Goal: Task Accomplishment & Management: Use online tool/utility

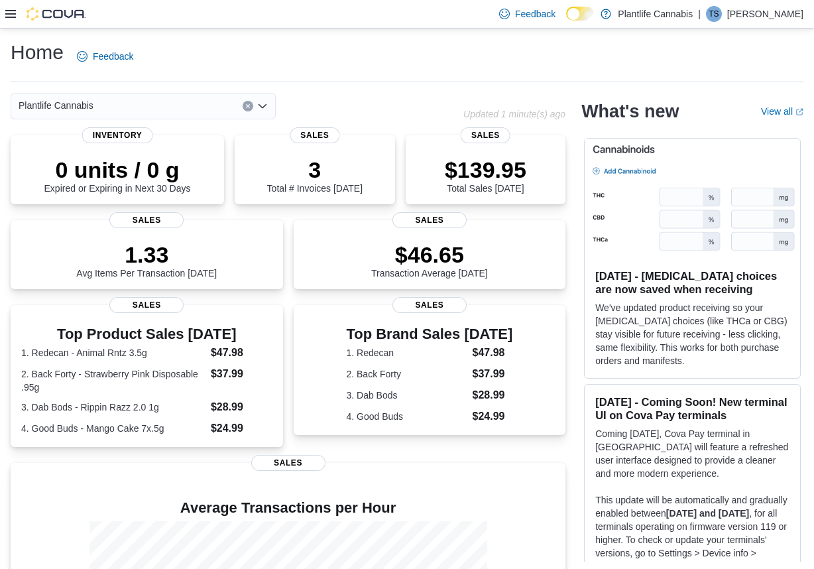
click at [13, 19] on icon at bounding box center [10, 14] width 11 height 11
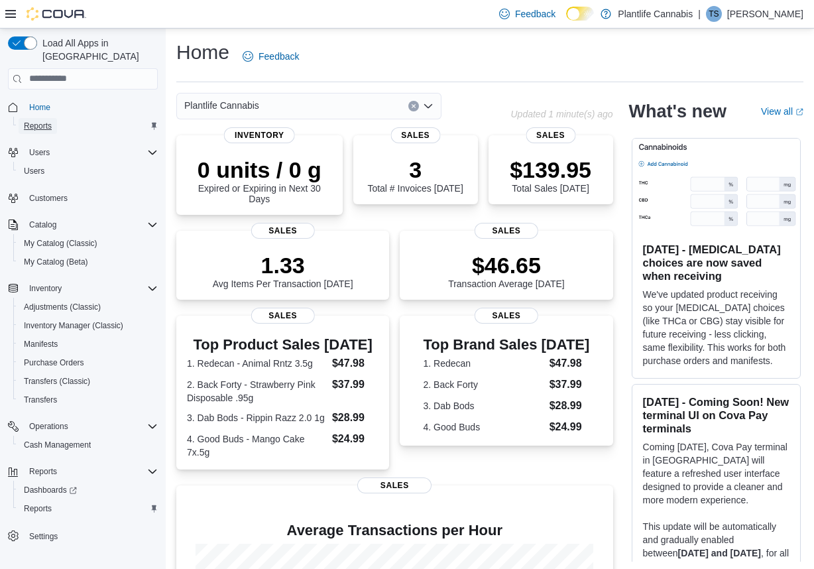
click at [42, 121] on span "Reports" at bounding box center [38, 126] width 28 height 11
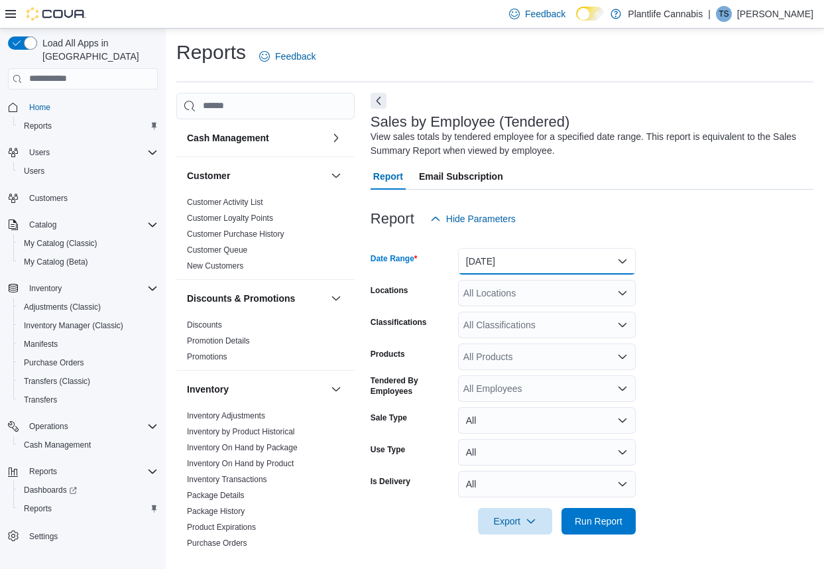
click at [569, 266] on button "[DATE]" at bounding box center [547, 261] width 178 height 27
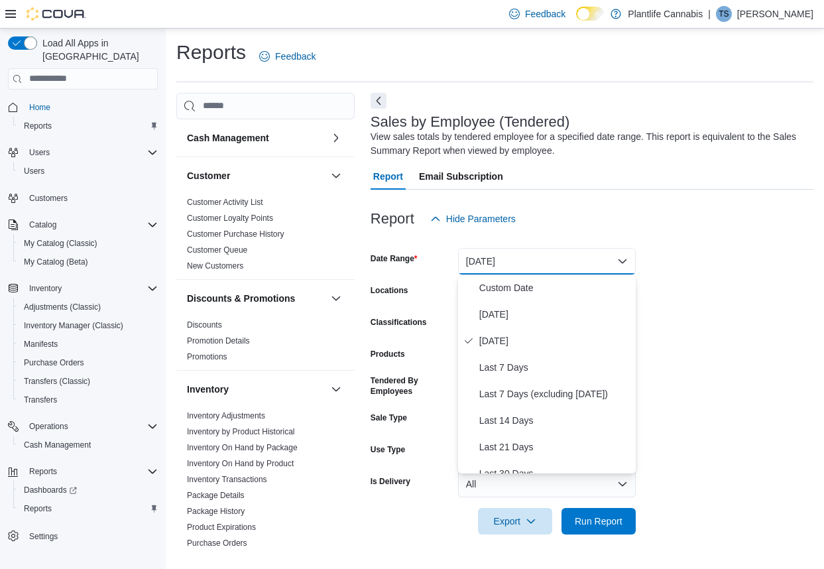
drag, startPoint x: 693, startPoint y: 291, endPoint x: 516, endPoint y: 309, distance: 177.9
click at [692, 291] on form "Date Range [DATE] Locations All Locations Classifications All Classifications P…" at bounding box center [592, 383] width 443 height 302
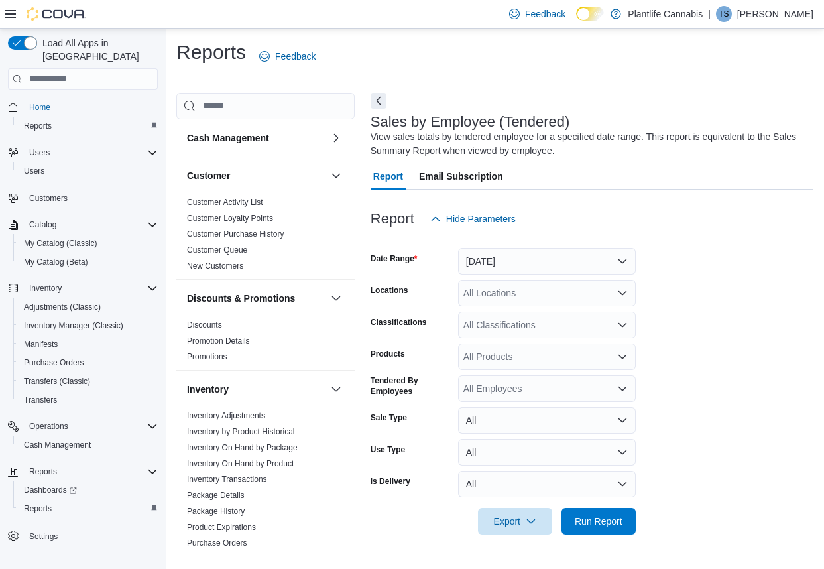
click at [495, 285] on div "All Locations" at bounding box center [547, 293] width 178 height 27
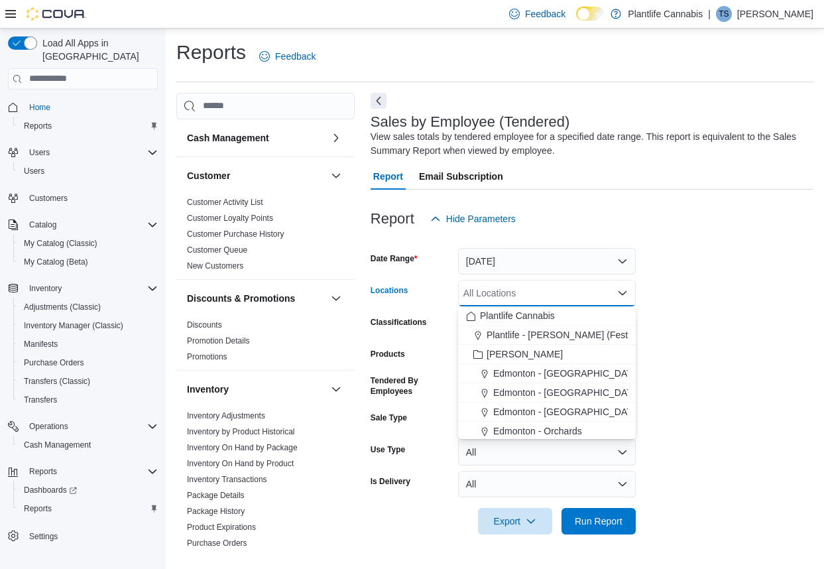
click at [495, 291] on div "All Locations Combo box. Selected. Combo box input. All Locations. Type some te…" at bounding box center [547, 293] width 178 height 27
click at [563, 375] on span "Edmonton - [GEOGRAPHIC_DATA]" at bounding box center [566, 373] width 147 height 13
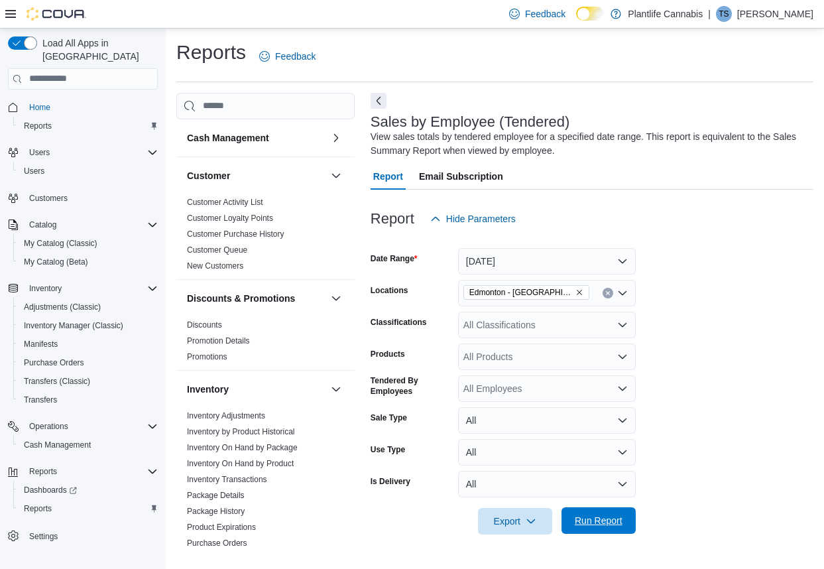
click at [609, 515] on span "Run Report" at bounding box center [599, 520] width 48 height 13
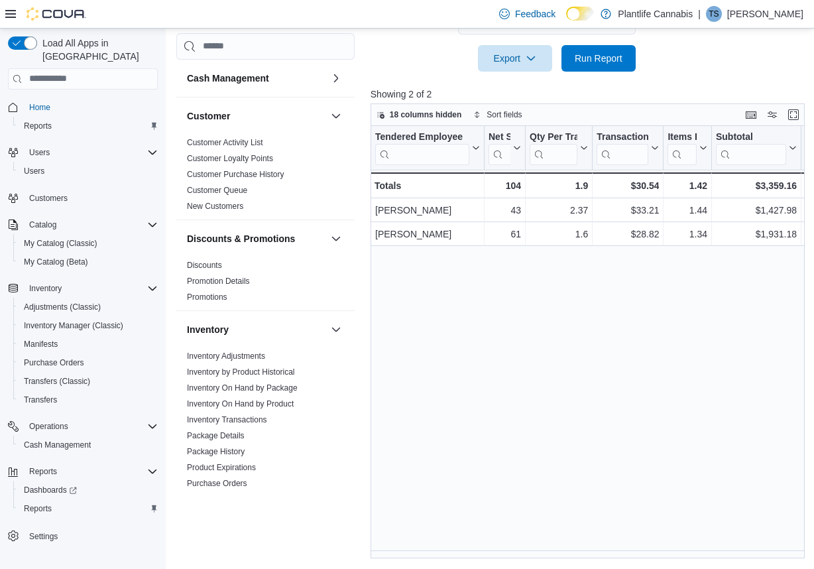
scroll to position [46, 0]
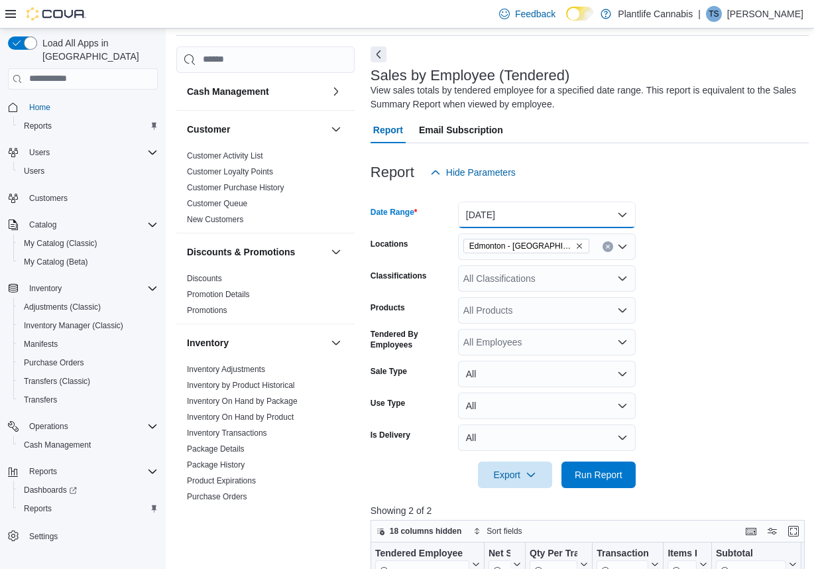
click at [564, 219] on button "[DATE]" at bounding box center [547, 215] width 178 height 27
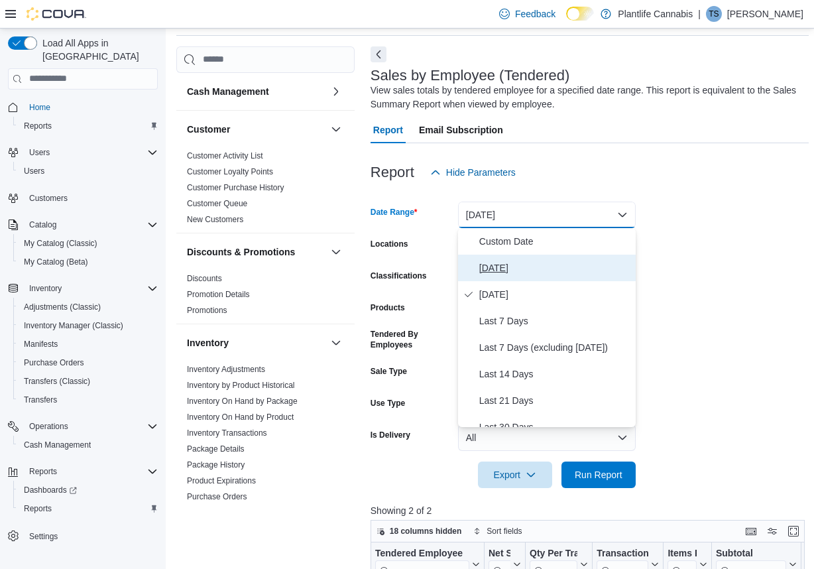
click at [488, 273] on span "[DATE]" at bounding box center [554, 268] width 151 height 16
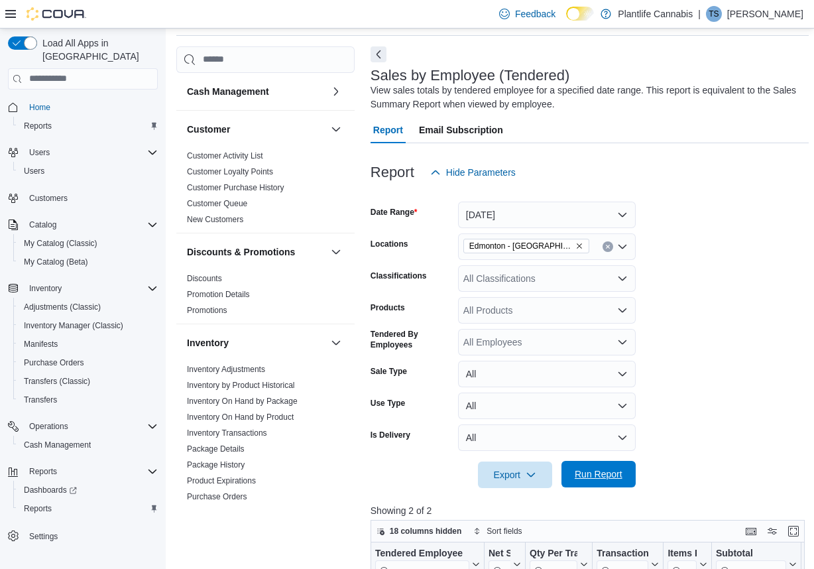
click at [613, 465] on span "Run Report" at bounding box center [599, 474] width 58 height 27
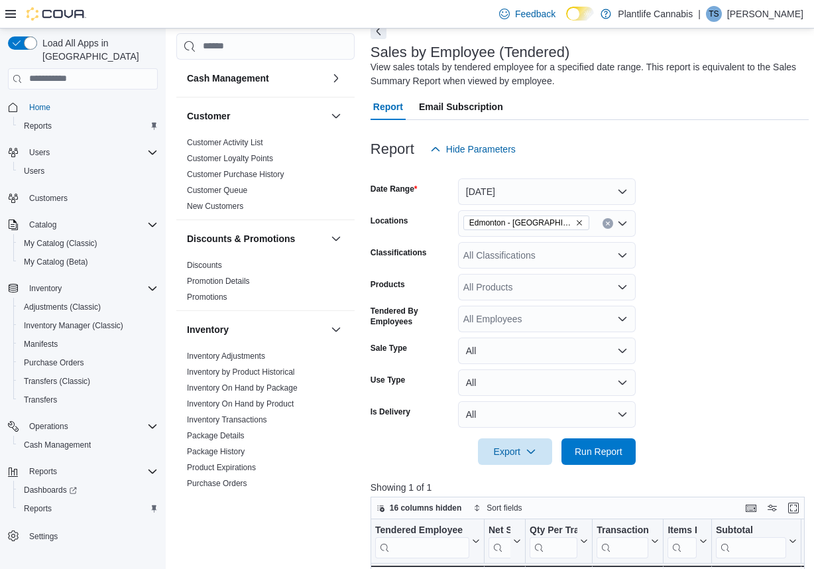
scroll to position [59, 0]
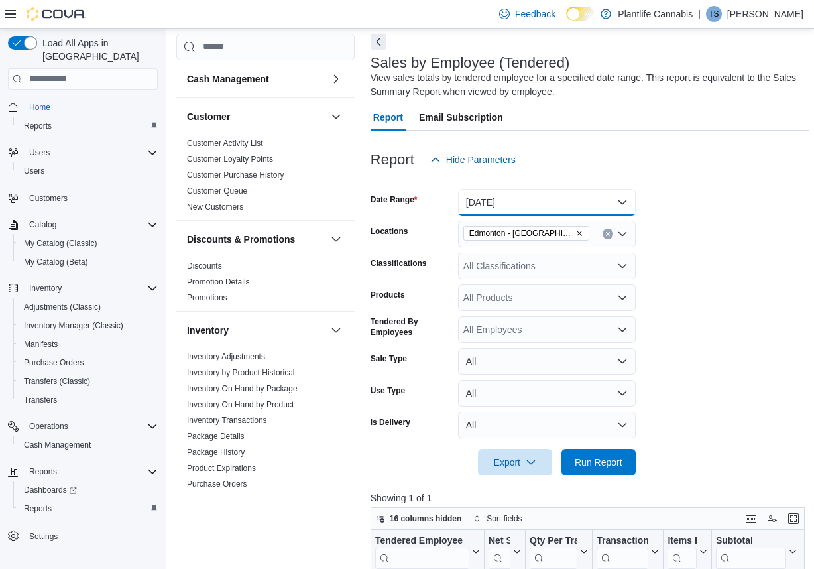
click at [554, 192] on button "[DATE]" at bounding box center [547, 202] width 178 height 27
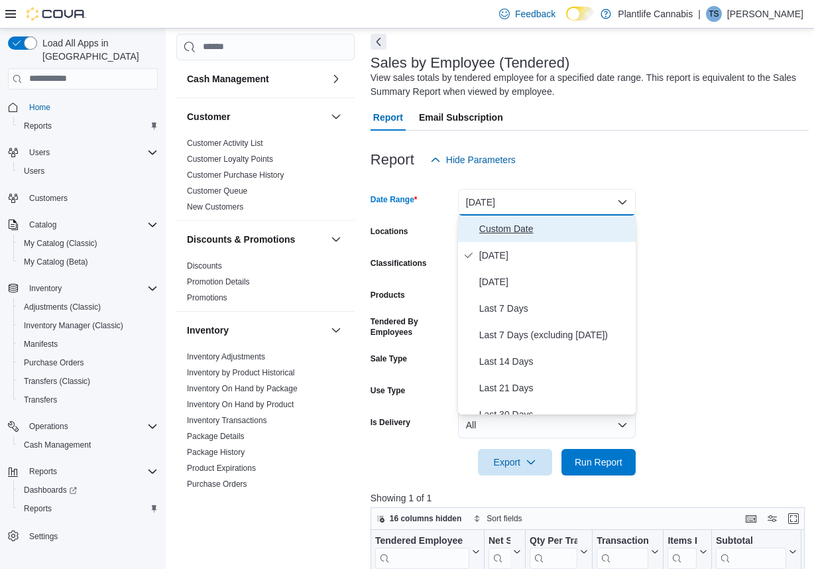
click at [498, 227] on span "Custom Date" at bounding box center [554, 229] width 151 height 16
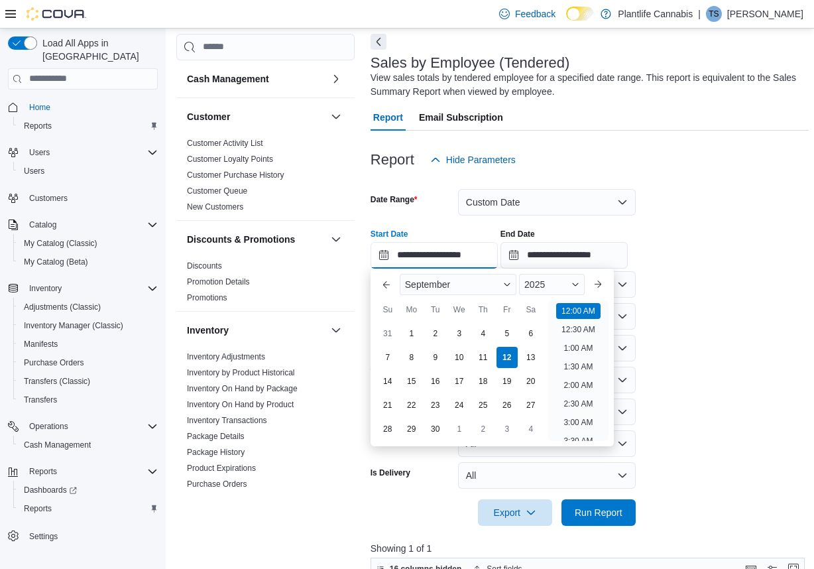
click at [385, 254] on input "**********" at bounding box center [434, 255] width 127 height 27
click at [439, 333] on div "2" at bounding box center [435, 333] width 23 height 23
type input "**********"
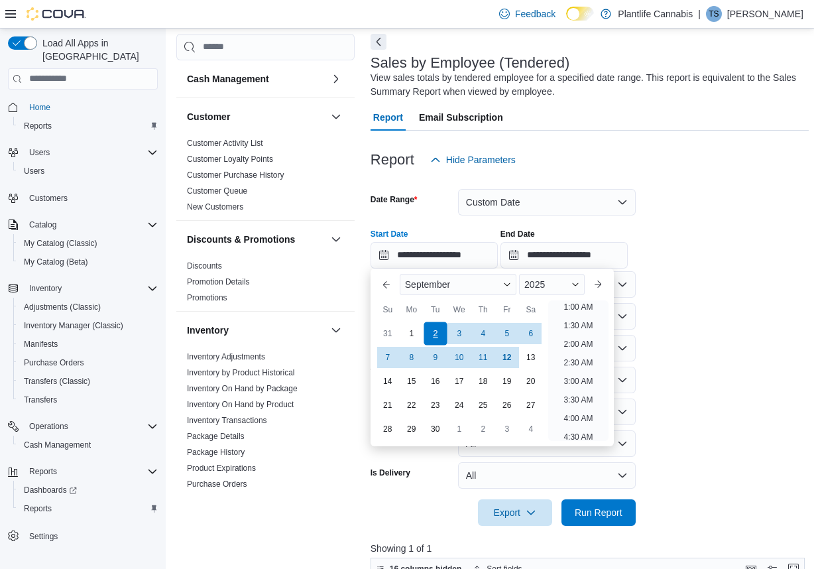
scroll to position [3, 0]
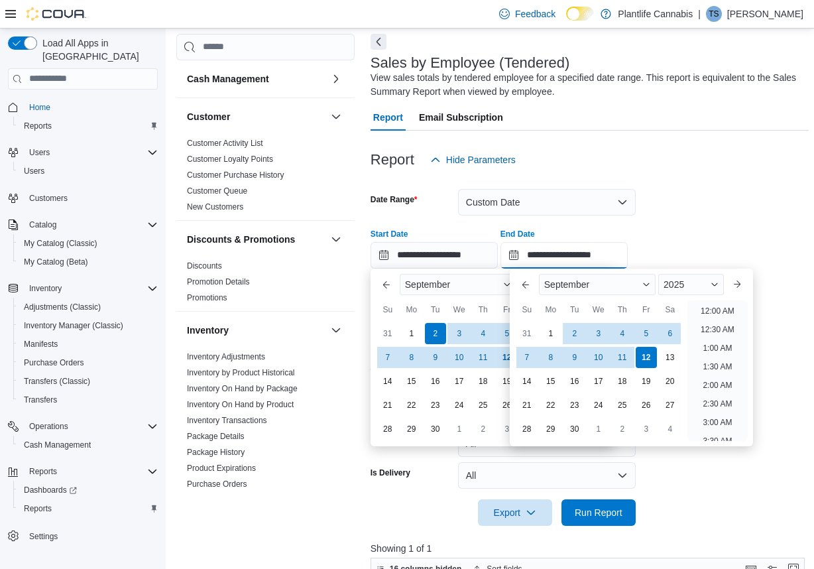
click at [523, 257] on input "**********" at bounding box center [564, 255] width 127 height 27
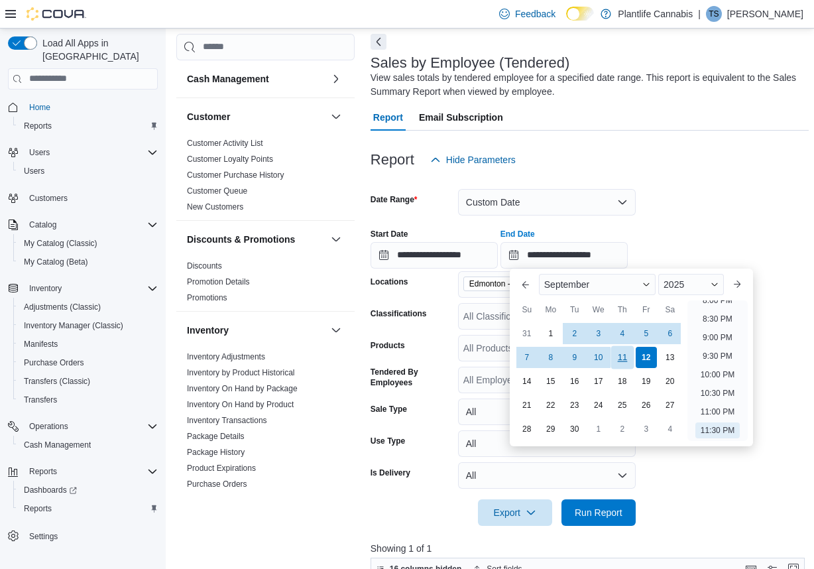
click at [626, 353] on div "11" at bounding box center [622, 356] width 23 height 23
type input "**********"
click at [690, 229] on div "**********" at bounding box center [590, 243] width 439 height 50
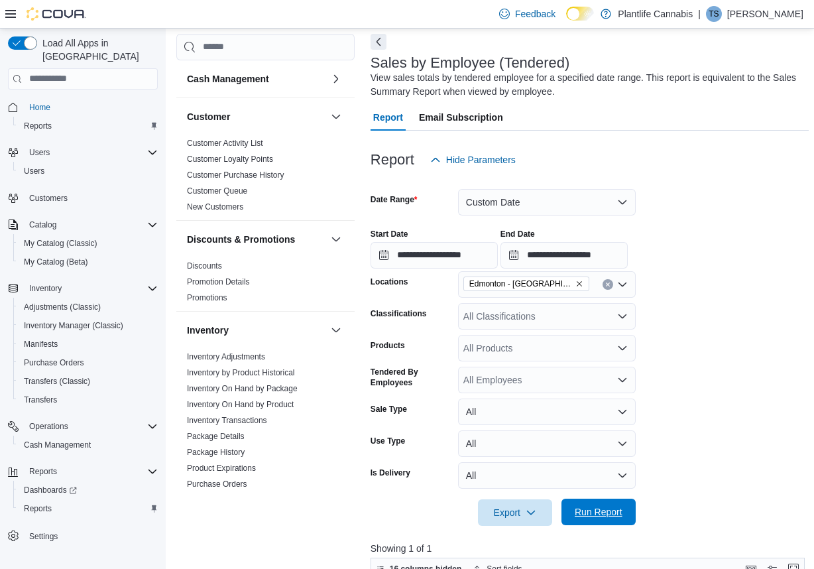
click at [613, 517] on span "Run Report" at bounding box center [599, 511] width 48 height 13
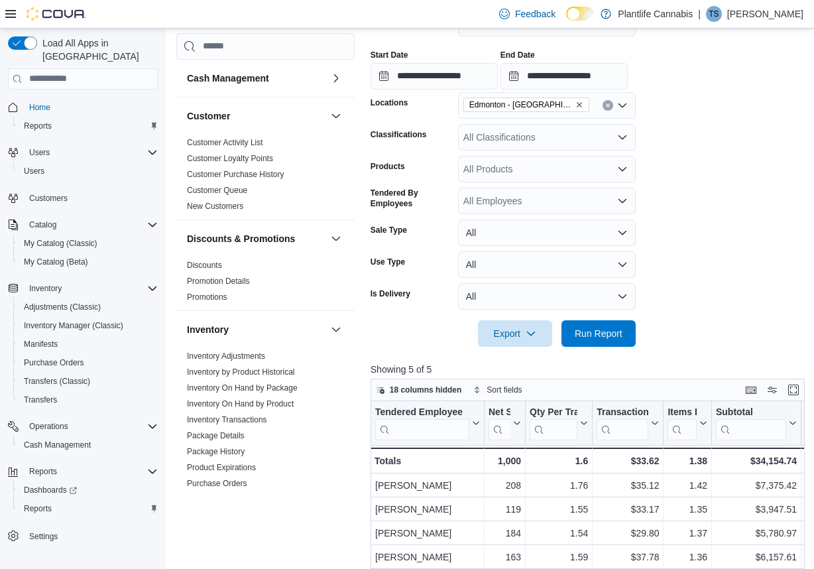
scroll to position [236, 0]
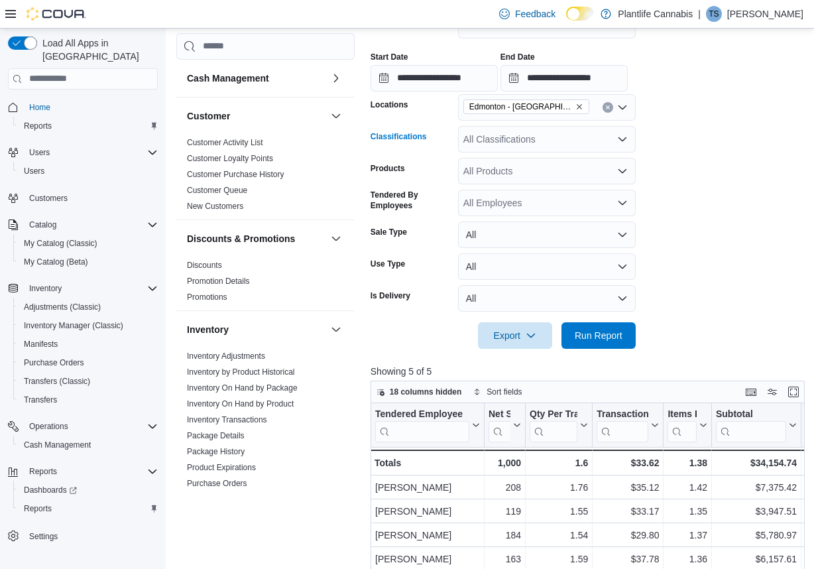
click at [554, 135] on div "All Classifications" at bounding box center [547, 139] width 178 height 27
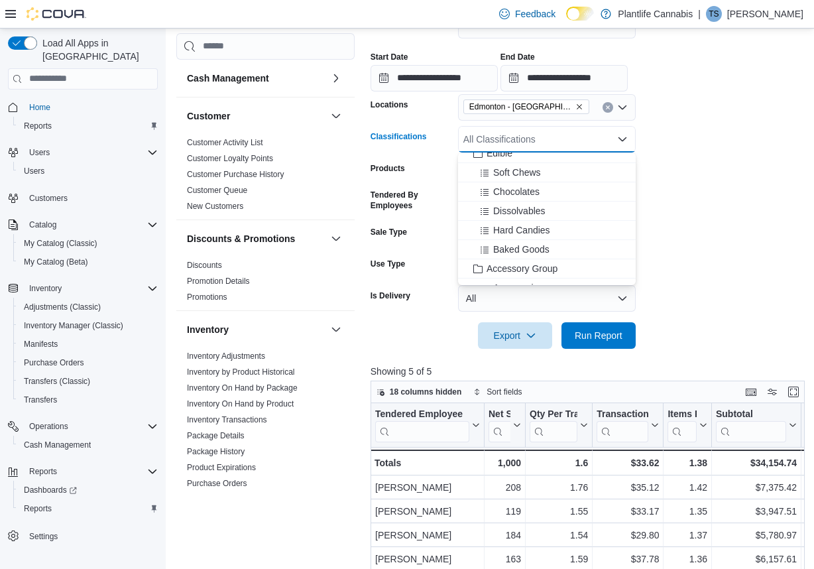
scroll to position [86, 0]
click at [528, 268] on span "Accessory Group" at bounding box center [522, 267] width 71 height 13
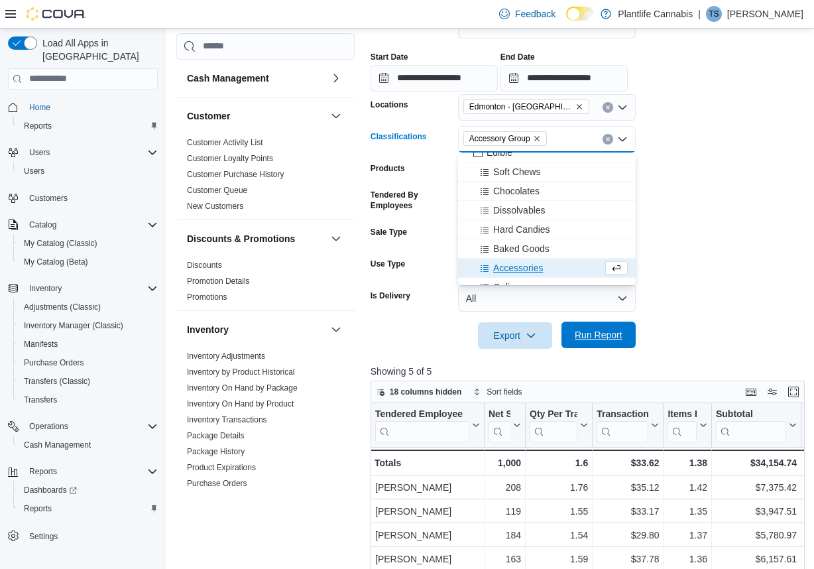
click at [612, 341] on span "Run Report" at bounding box center [599, 335] width 58 height 27
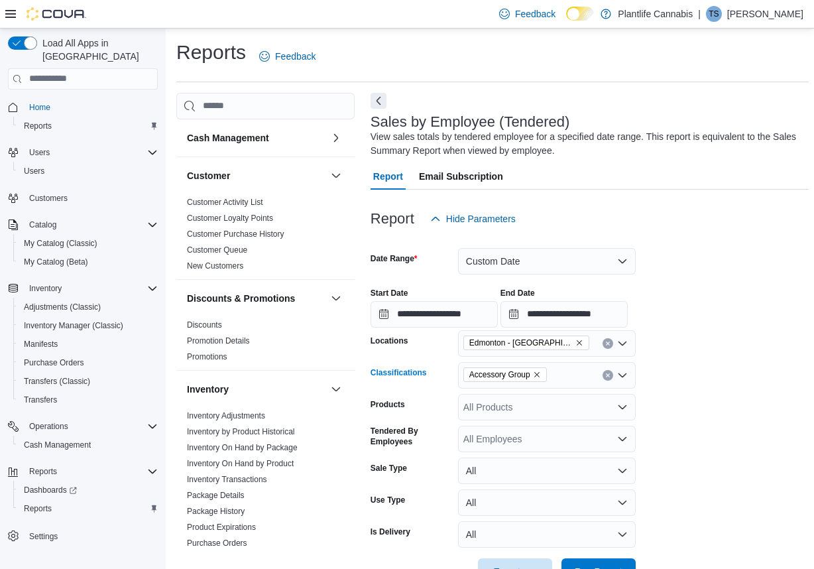
click at [541, 373] on icon "Remove Accessory Group from selection in this group" at bounding box center [537, 375] width 8 height 8
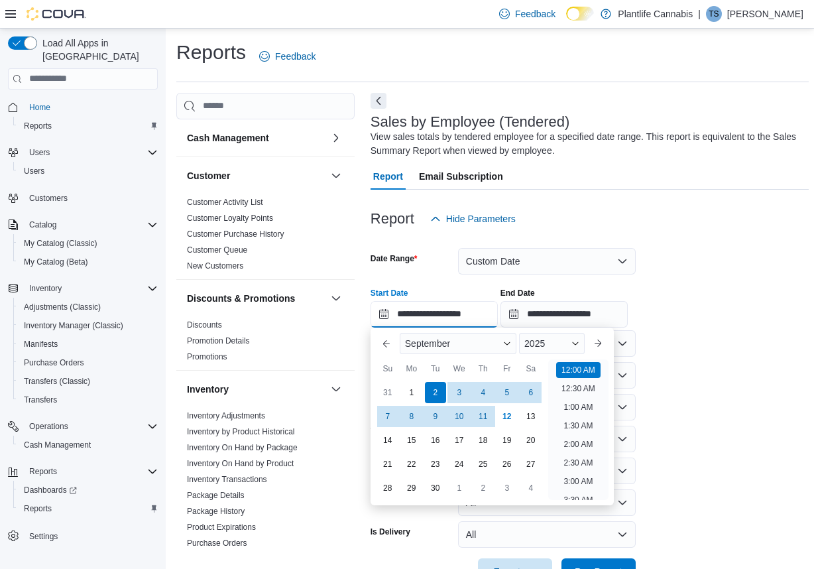
click at [388, 314] on input "**********" at bounding box center [434, 314] width 127 height 27
click at [434, 418] on div "9" at bounding box center [435, 415] width 23 height 23
type input "**********"
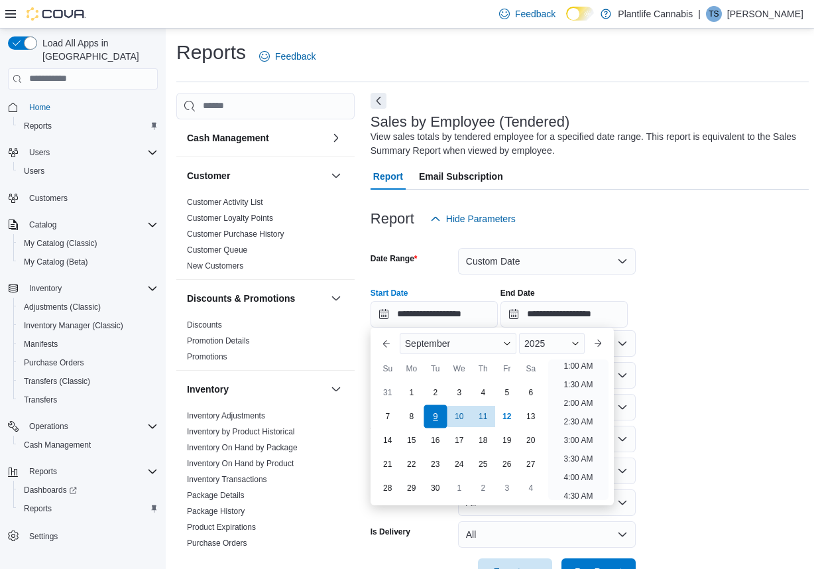
scroll to position [3, 0]
click at [706, 326] on div "**********" at bounding box center [590, 302] width 439 height 50
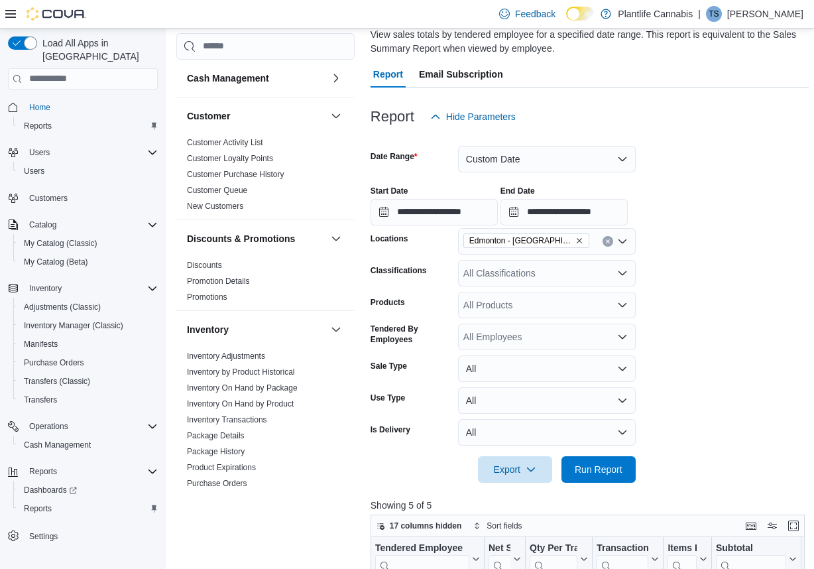
scroll to position [105, 0]
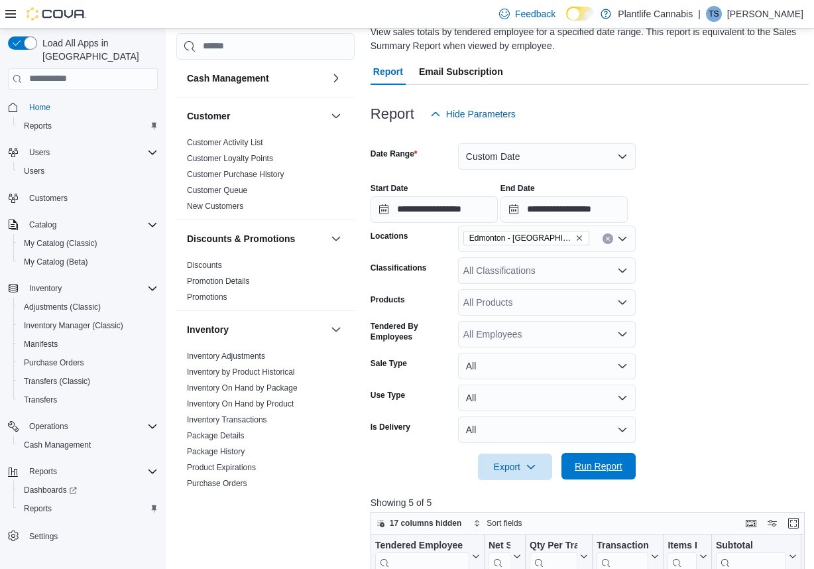
click at [595, 463] on span "Run Report" at bounding box center [599, 466] width 48 height 13
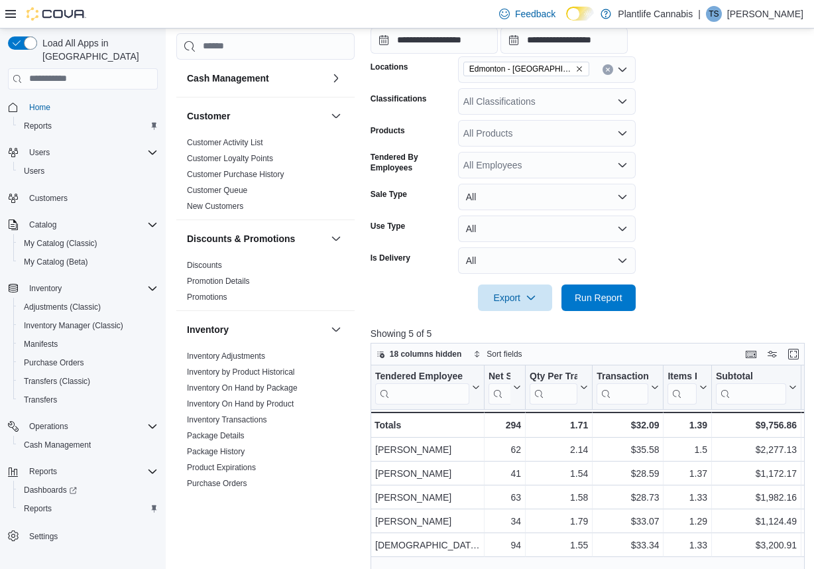
scroll to position [75, 0]
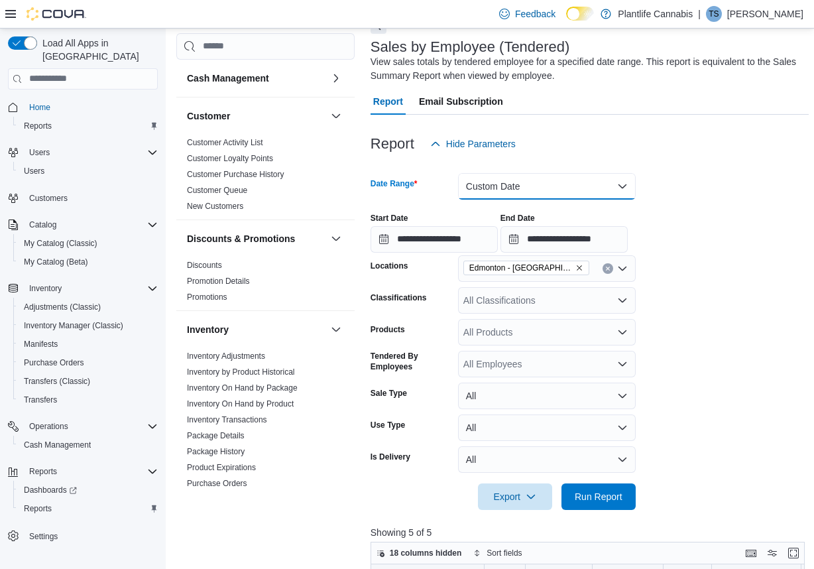
click at [504, 184] on button "Custom Date" at bounding box center [547, 186] width 178 height 27
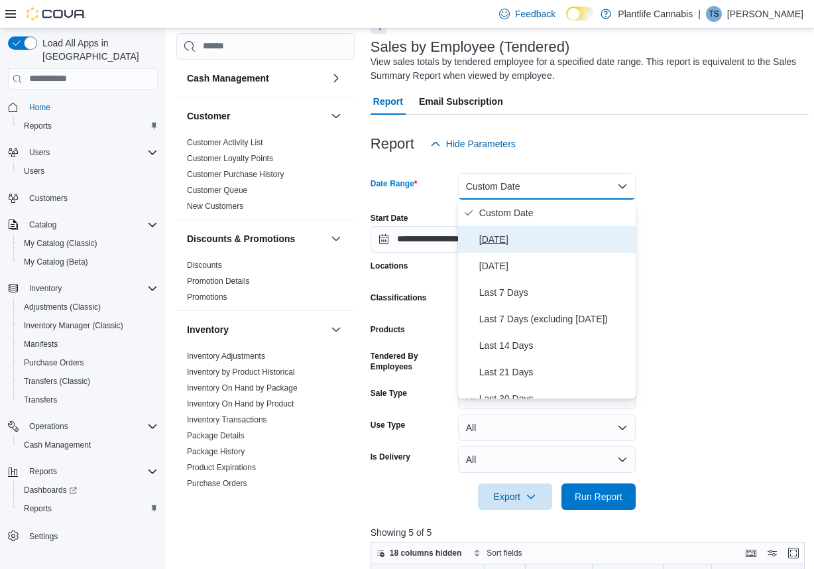
click at [500, 238] on span "[DATE]" at bounding box center [554, 239] width 151 height 16
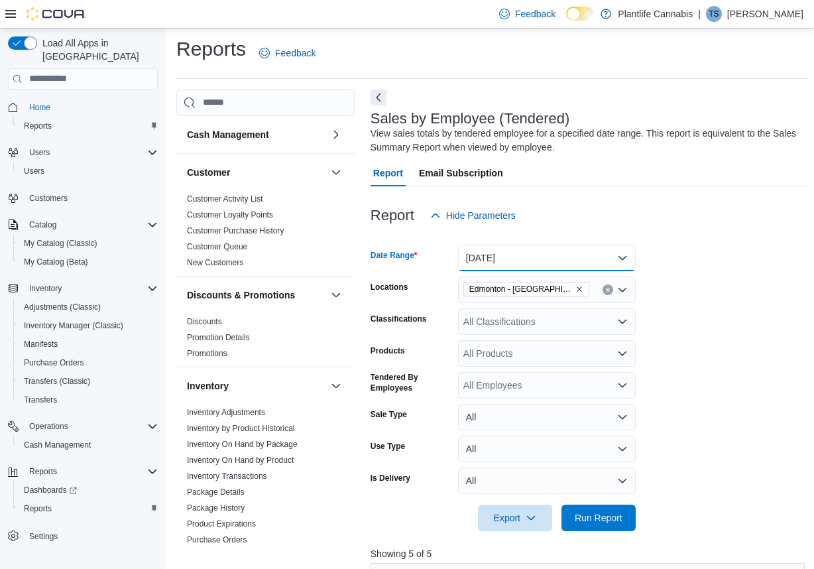
scroll to position [0, 0]
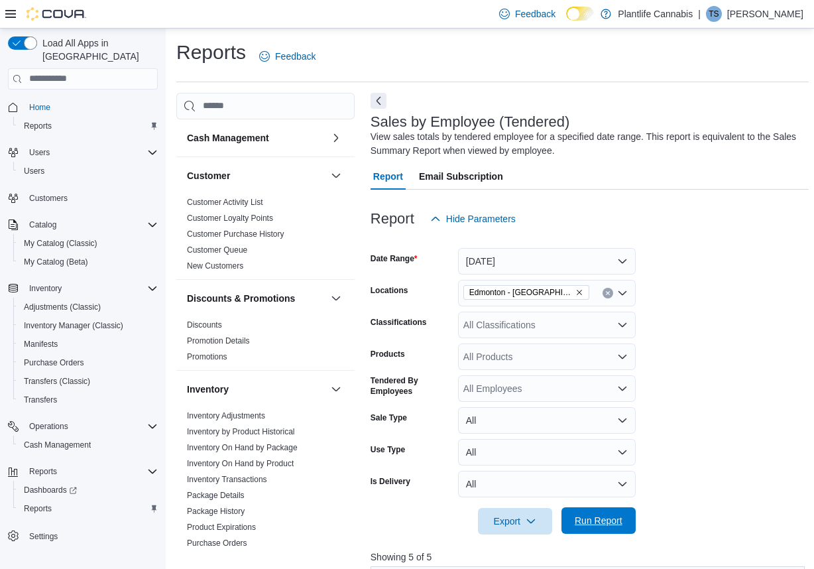
click at [597, 517] on span "Run Report" at bounding box center [599, 520] width 48 height 13
